Goal: Find specific page/section: Find specific page/section

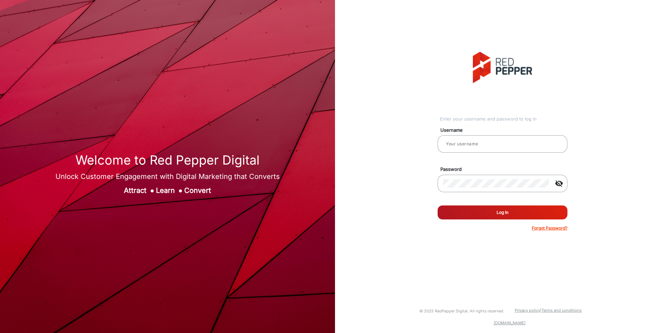
type input "[PERSON_NAME] prod"
click at [476, 216] on button "Log In" at bounding box center [503, 212] width 130 height 14
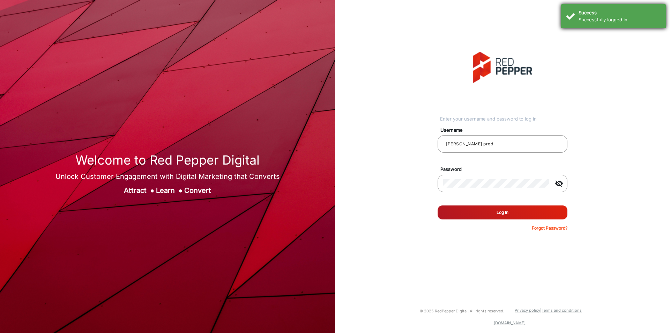
click at [640, 22] on div "Successfully logged in" at bounding box center [620, 19] width 82 height 7
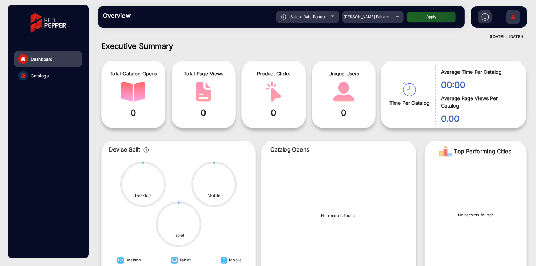
scroll to position [5, 0]
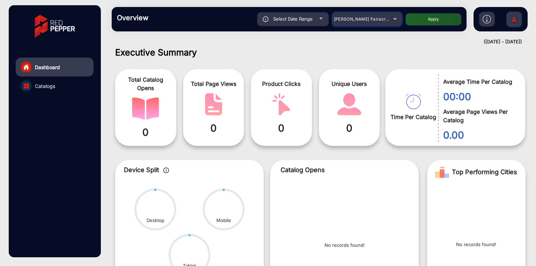
click at [377, 21] on span "[PERSON_NAME] Fairacre Farms" at bounding box center [368, 18] width 69 height 5
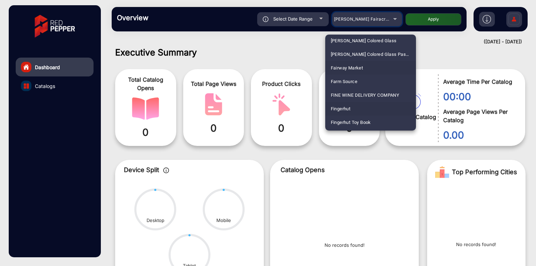
scroll to position [835, 0]
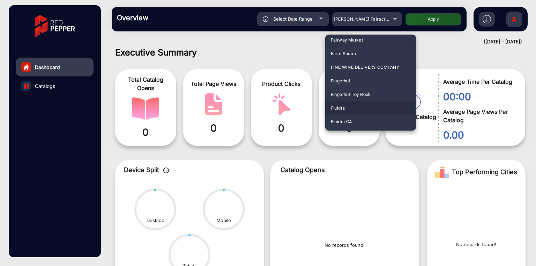
click at [348, 108] on mat-option "Fluidra" at bounding box center [370, 108] width 91 height 14
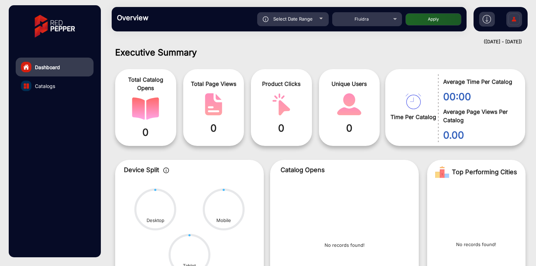
click at [292, 24] on div "Select Date Range" at bounding box center [293, 19] width 72 height 14
type input "[DATE]"
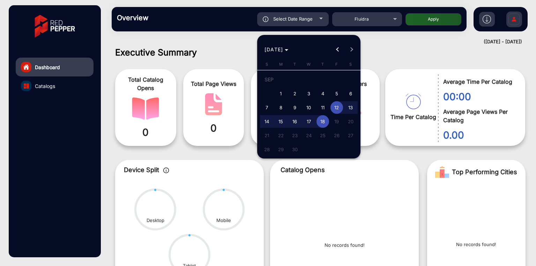
click at [280, 95] on span "1" at bounding box center [281, 93] width 13 height 13
type input "[DATE]"
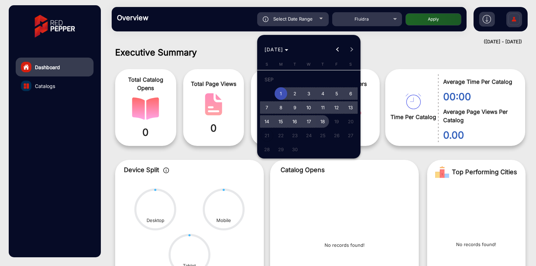
click at [320, 123] on span "18" at bounding box center [323, 121] width 13 height 13
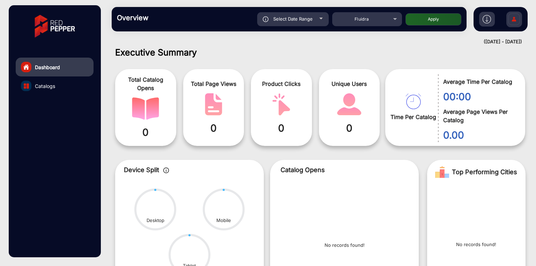
type input "[DATE]"
click at [423, 20] on button "Apply" at bounding box center [434, 19] width 56 height 12
type input "[DATE]"
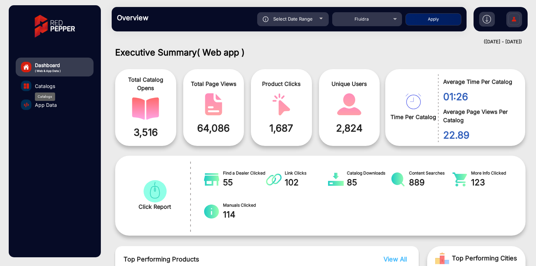
click at [42, 86] on span "Catalogs" at bounding box center [45, 85] width 20 height 7
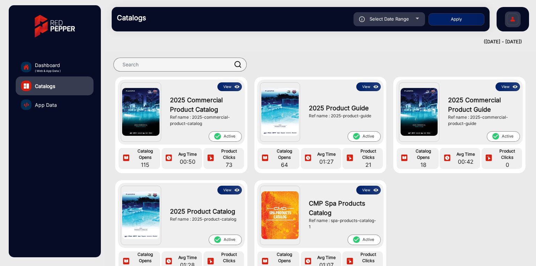
click at [227, 87] on button "View" at bounding box center [229, 86] width 24 height 9
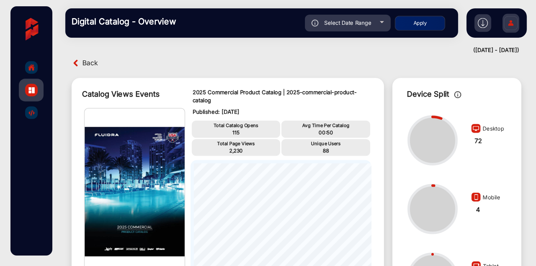
scroll to position [5, 0]
